Goal: Information Seeking & Learning: Find specific fact

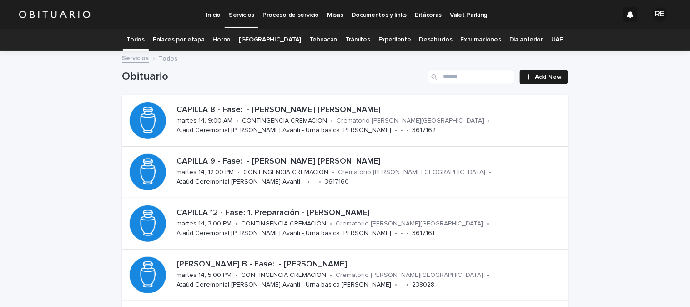
click at [381, 38] on link "Expediente" at bounding box center [395, 39] width 33 height 21
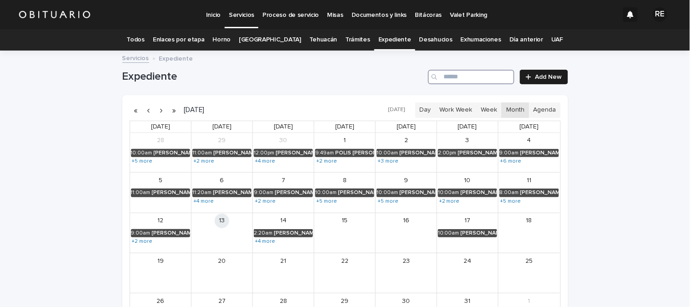
click at [454, 75] on input "Search" at bounding box center [471, 77] width 86 height 15
type input "*******"
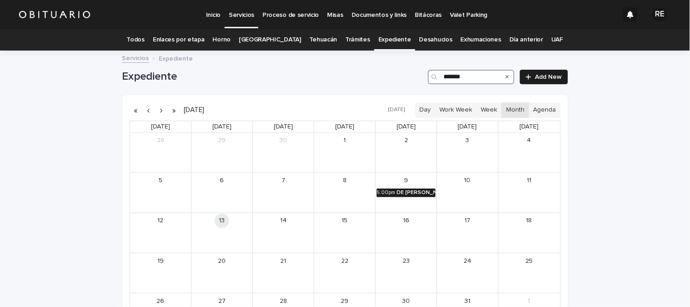
click at [420, 196] on div "DE [PERSON_NAME]" at bounding box center [416, 192] width 39 height 6
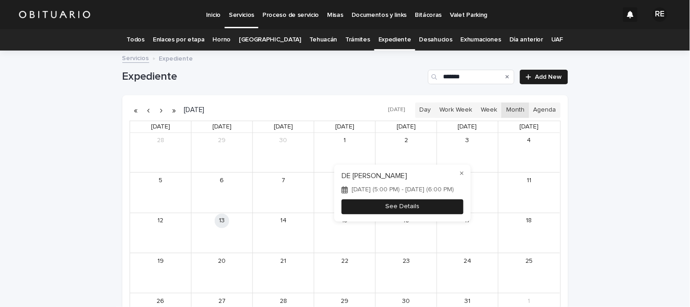
click at [416, 203] on button "See Details" at bounding box center [403, 206] width 122 height 15
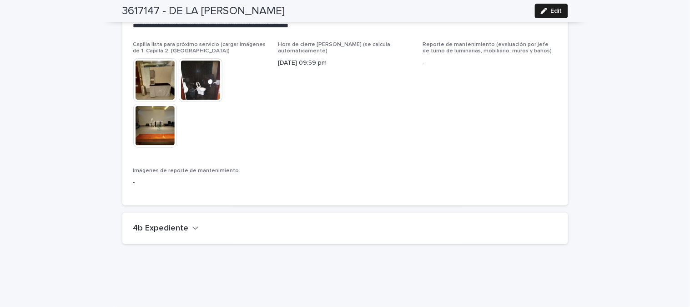
scroll to position [2262, 0]
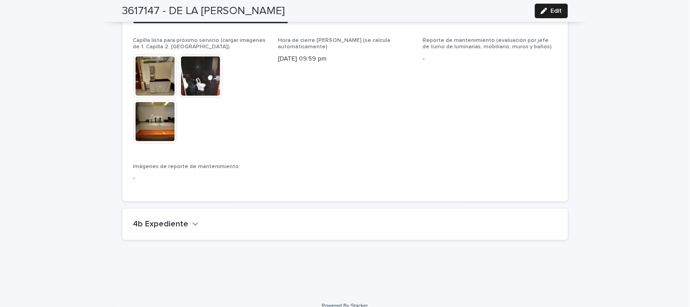
click at [192, 223] on icon "button" at bounding box center [194, 224] width 5 height 3
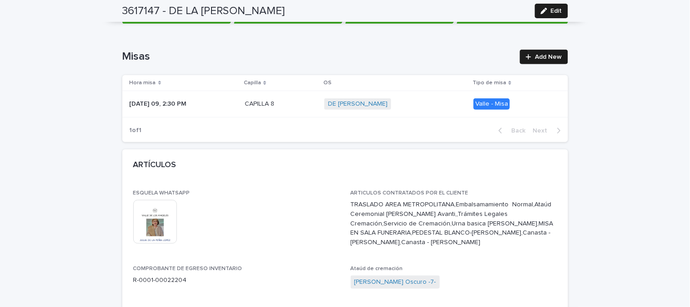
scroll to position [0, 0]
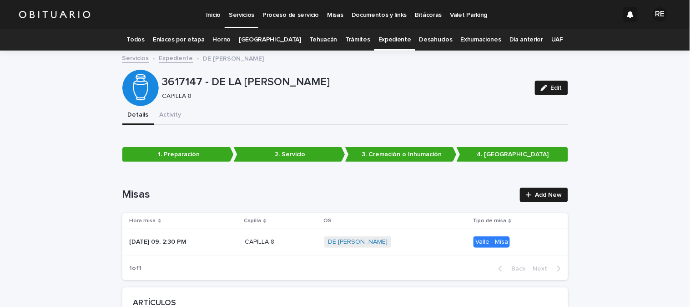
click at [145, 40] on link "Todos" at bounding box center [136, 39] width 18 height 21
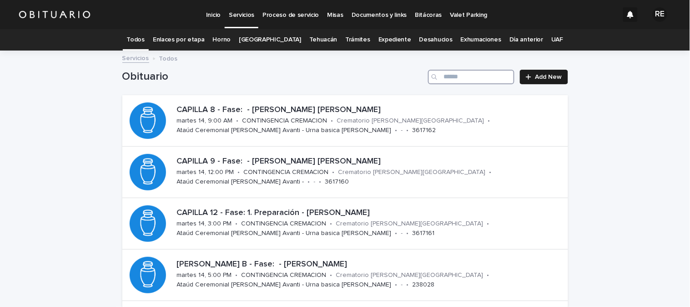
click at [475, 75] on input "Search" at bounding box center [471, 77] width 86 height 15
click at [391, 39] on link "Expediente" at bounding box center [395, 39] width 33 height 21
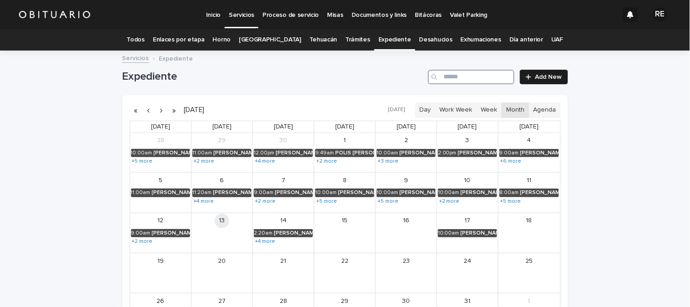
click at [464, 72] on input "Search" at bounding box center [471, 77] width 86 height 15
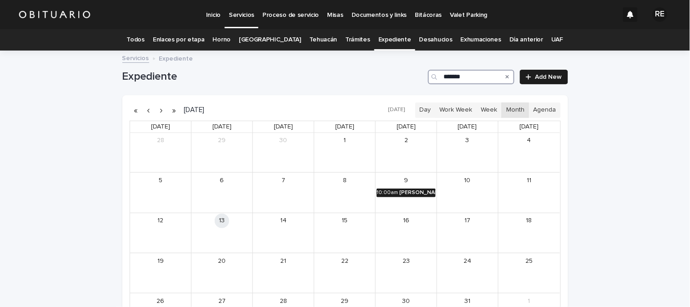
click at [385, 192] on div "10:00am" at bounding box center [387, 192] width 21 height 6
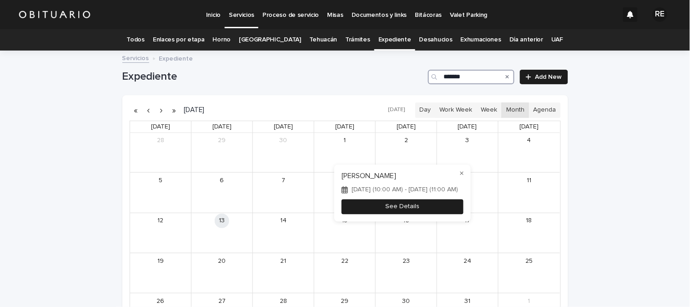
type input "*******"
click at [438, 207] on button "See Details" at bounding box center [403, 206] width 122 height 15
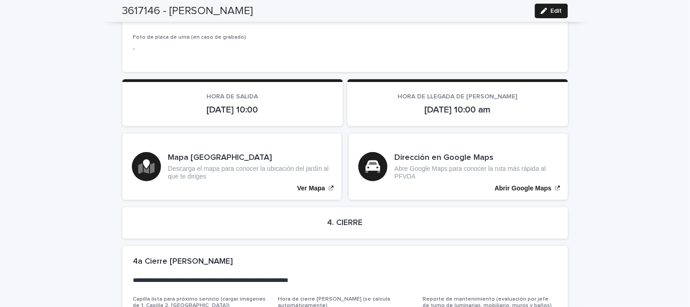
scroll to position [1934, 0]
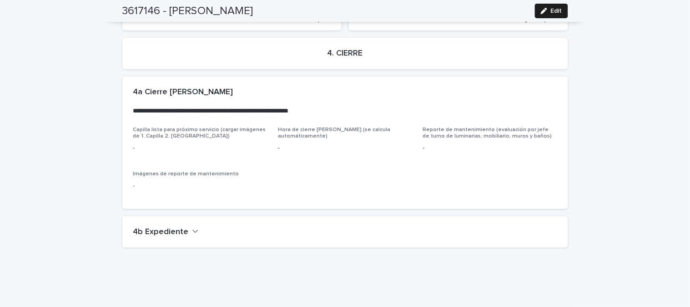
click at [161, 227] on h2 "4b Expediente" at bounding box center [161, 232] width 56 height 10
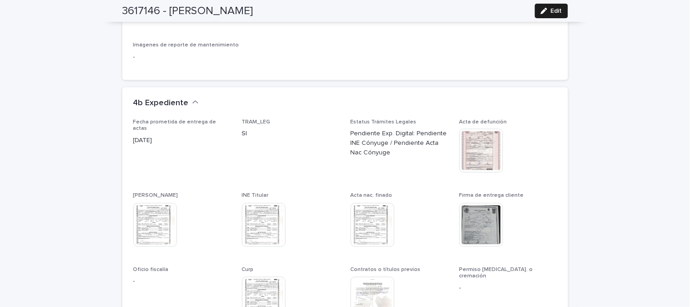
scroll to position [2086, 0]
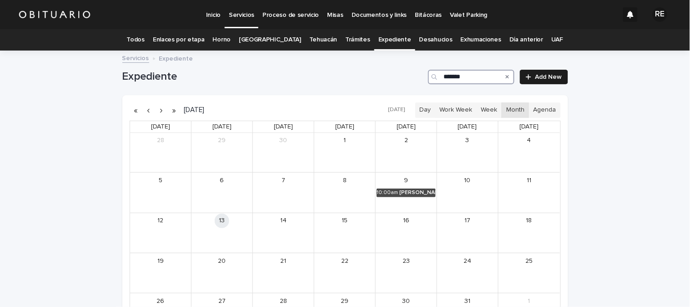
click at [485, 76] on input "*******" at bounding box center [471, 77] width 86 height 15
click at [470, 194] on div "FLORES PUERTOS [PERSON_NAME]" at bounding box center [478, 192] width 37 height 6
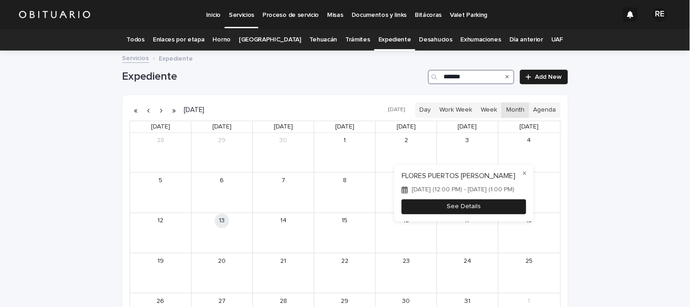
type input "*******"
click at [521, 210] on button "See Details" at bounding box center [464, 206] width 125 height 15
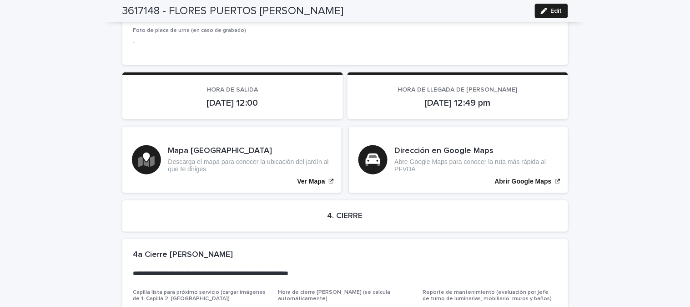
scroll to position [2099, 0]
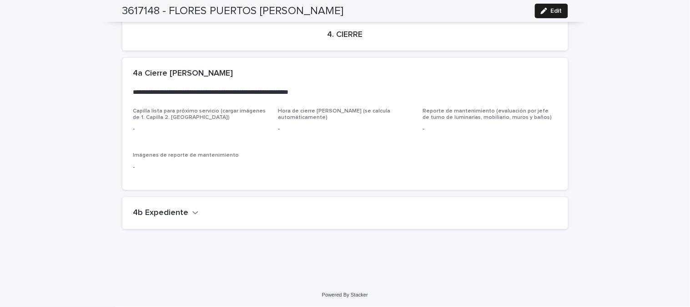
click at [148, 215] on h2 "4b Expediente" at bounding box center [161, 213] width 56 height 10
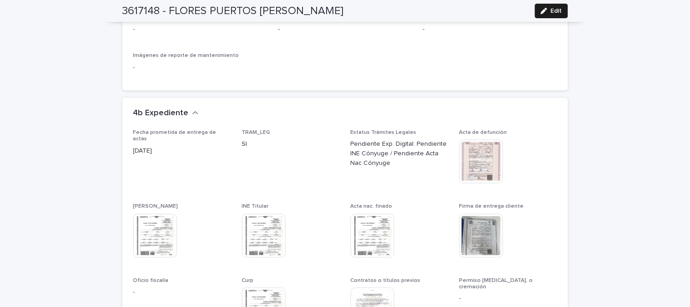
scroll to position [2200, 0]
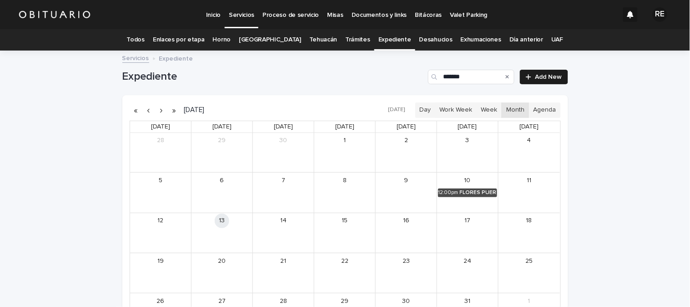
click at [506, 79] on icon "Search" at bounding box center [508, 76] width 4 height 5
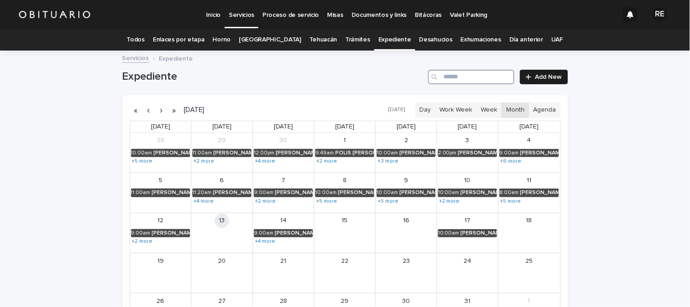
click at [502, 79] on input "Search" at bounding box center [471, 77] width 86 height 15
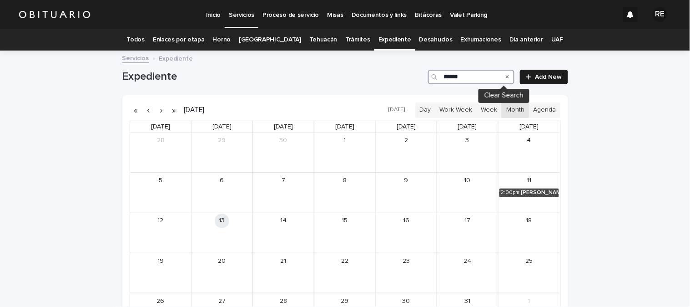
type input "******"
click at [523, 194] on div "[PERSON_NAME]" at bounding box center [541, 192] width 38 height 6
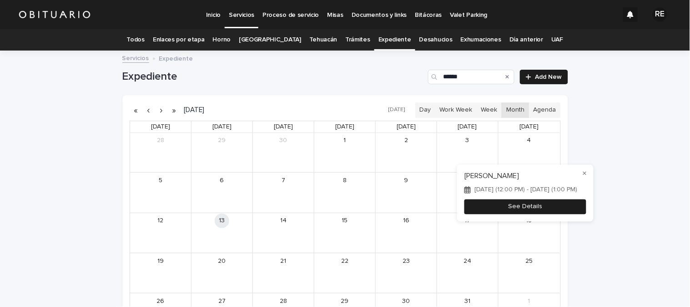
click at [570, 207] on button "See Details" at bounding box center [526, 206] width 122 height 15
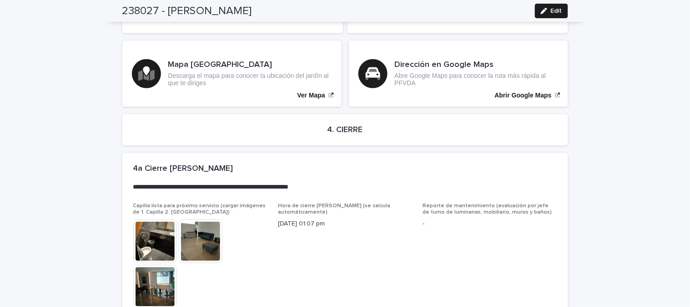
scroll to position [2217, 0]
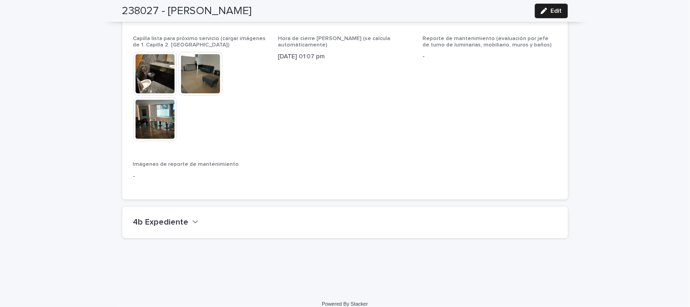
click at [133, 218] on h2 "4b Expediente" at bounding box center [161, 223] width 56 height 10
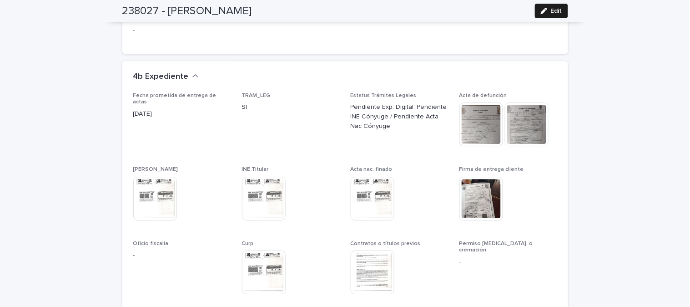
scroll to position [2368, 0]
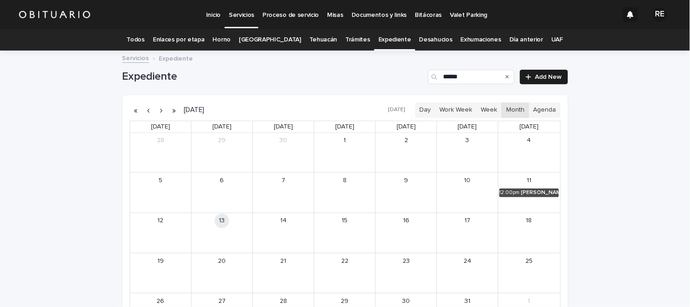
click at [502, 79] on div "Search" at bounding box center [507, 77] width 15 height 15
